Goal: Use online tool/utility: Utilize a website feature to perform a specific function

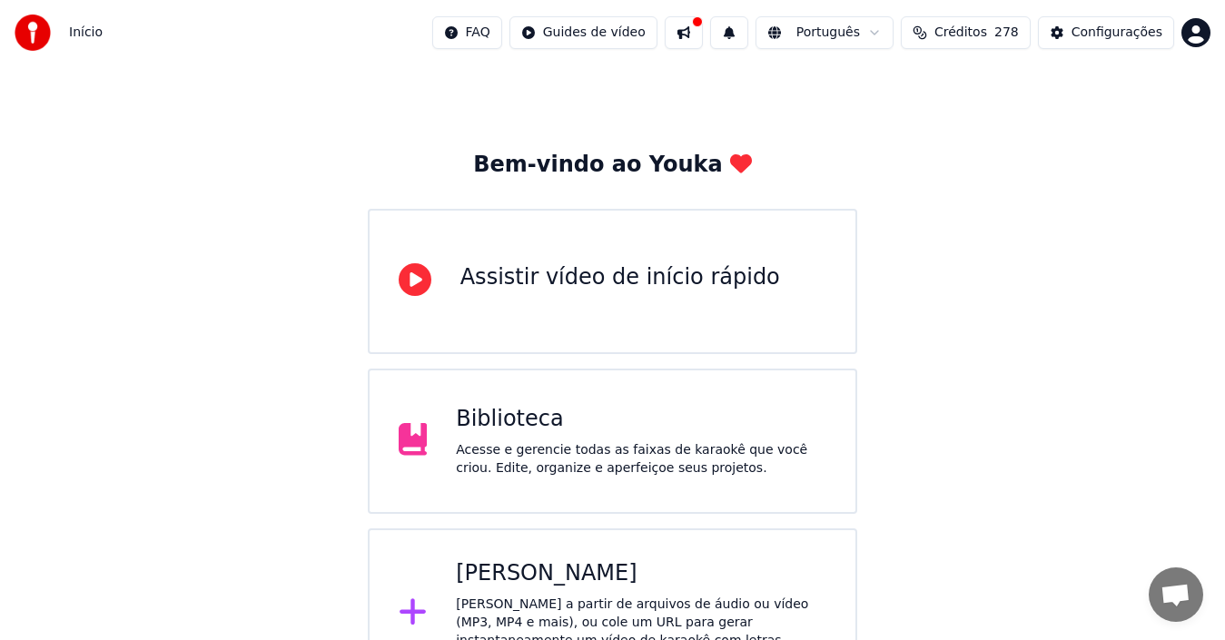
scroll to position [64, 0]
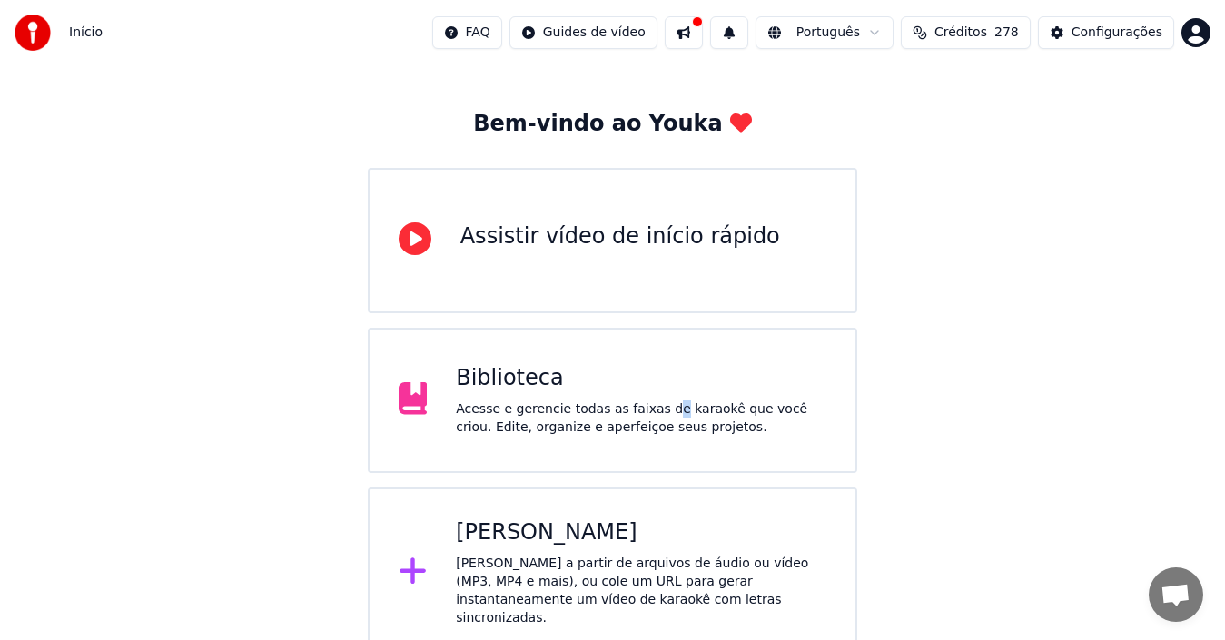
click at [652, 410] on div "Acesse e gerencie todas as faixas de karaokê que você criou. Edite, organize e …" at bounding box center [641, 419] width 371 height 36
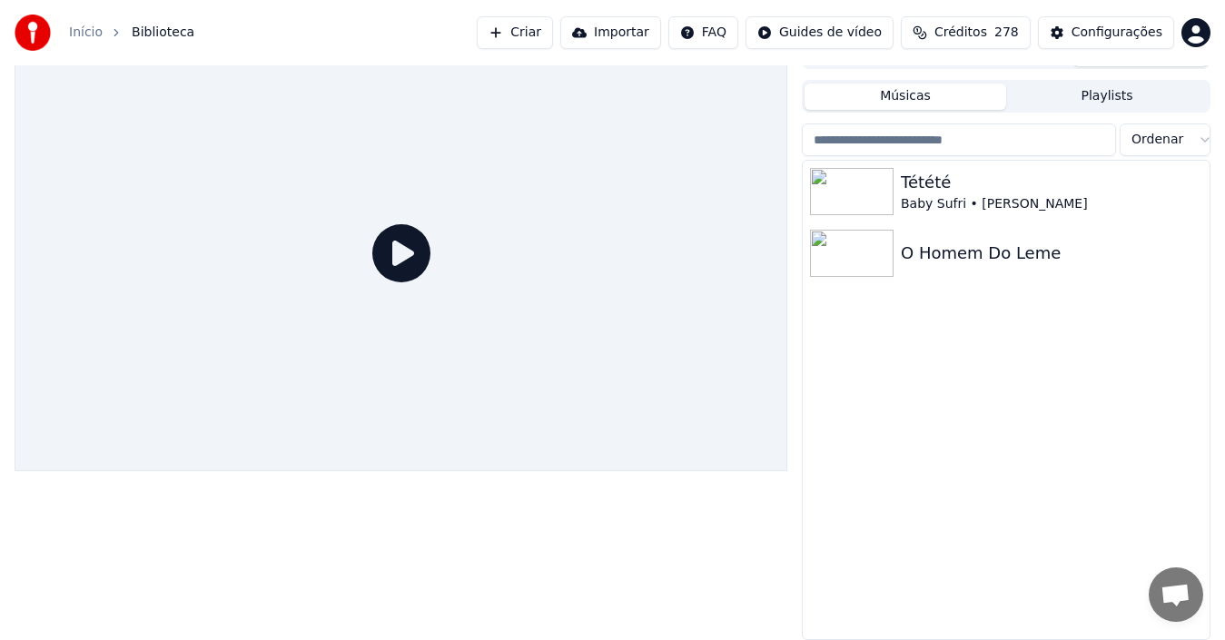
scroll to position [29, 0]
click at [845, 183] on img at bounding box center [852, 191] width 84 height 47
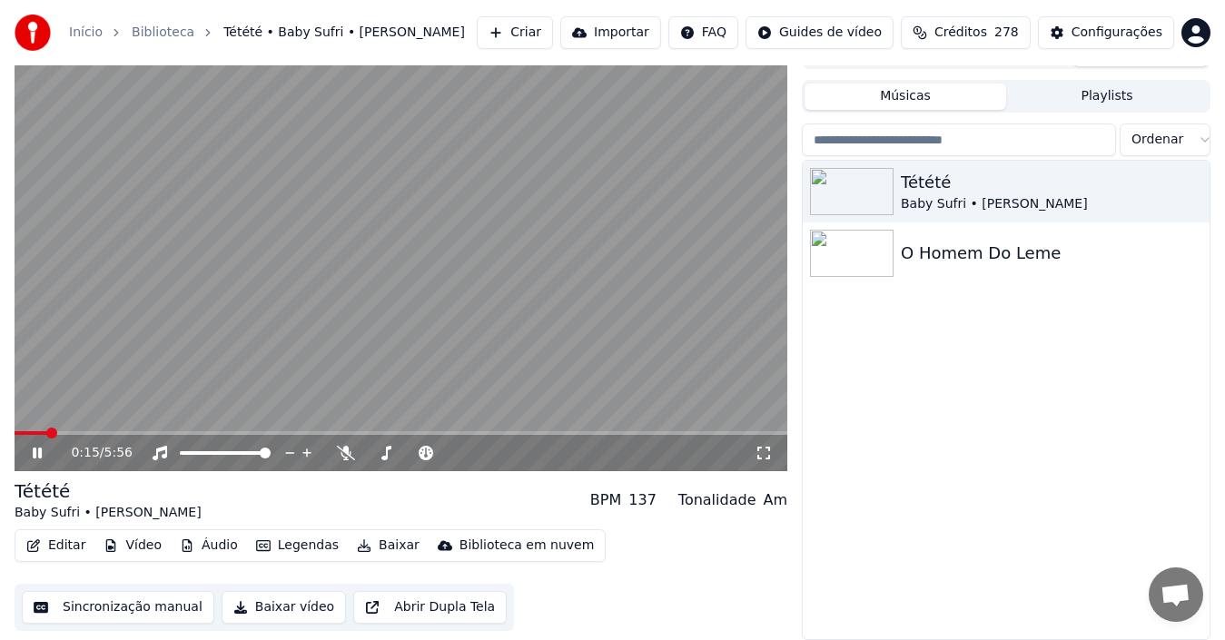
click at [646, 26] on button "Importar" at bounding box center [610, 32] width 101 height 33
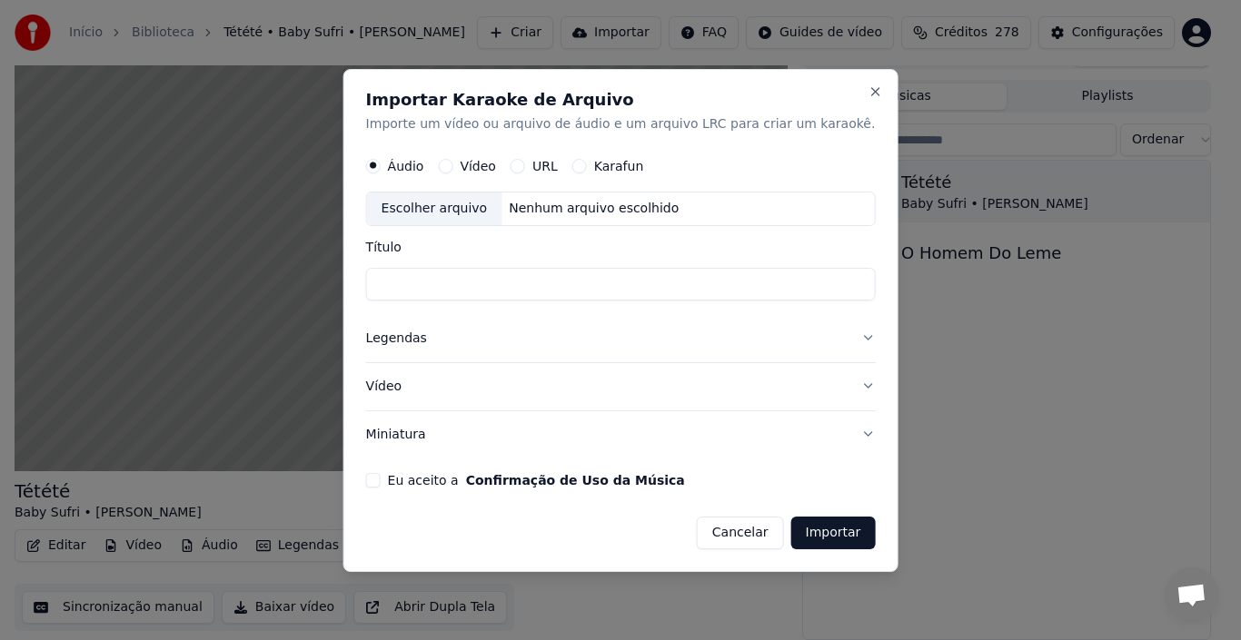
click at [709, 535] on button "Cancelar" at bounding box center [740, 532] width 87 height 33
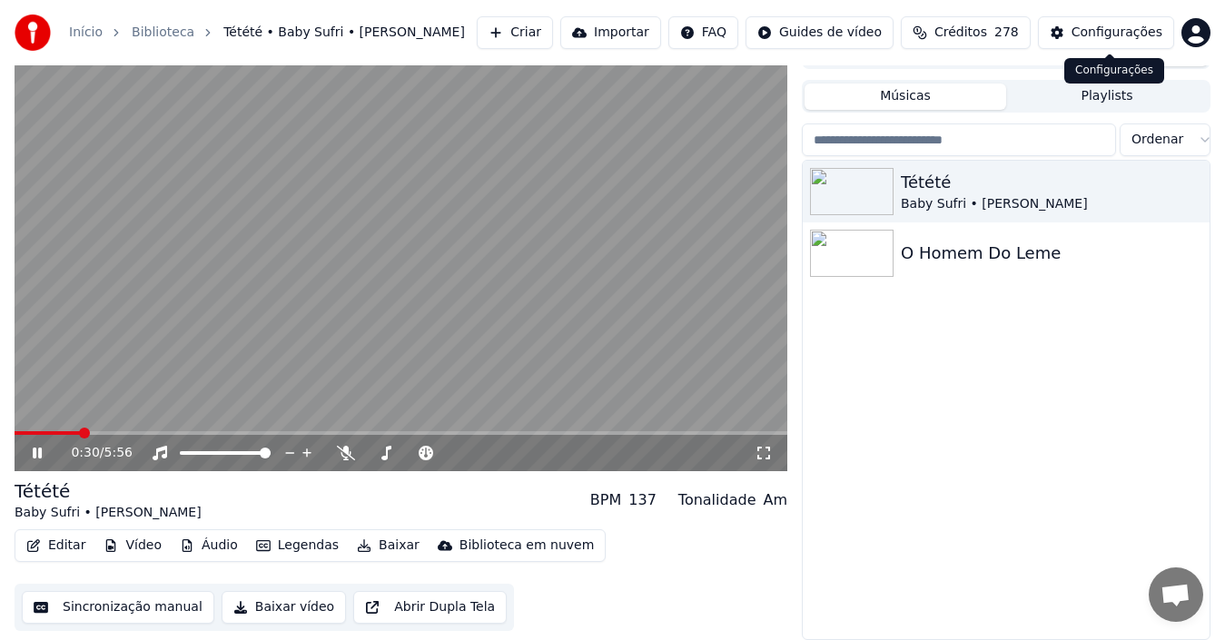
click at [1127, 29] on div "Configurações" at bounding box center [1117, 33] width 91 height 18
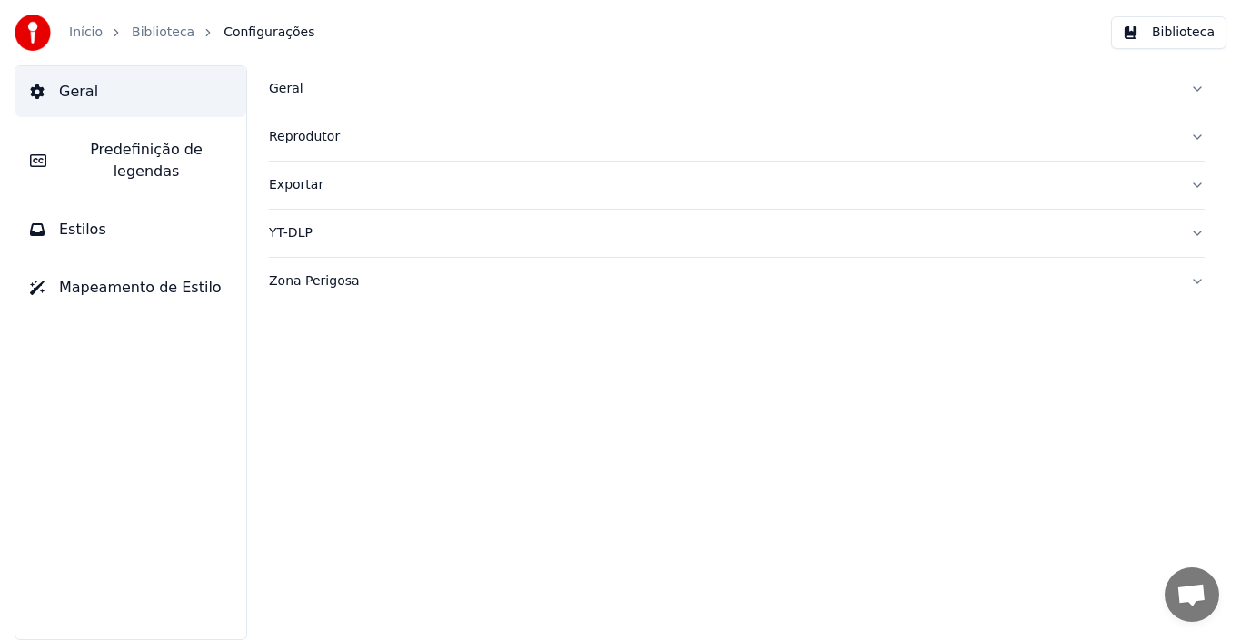
click at [292, 188] on div "Exportar" at bounding box center [722, 185] width 907 height 18
